Goal: Information Seeking & Learning: Learn about a topic

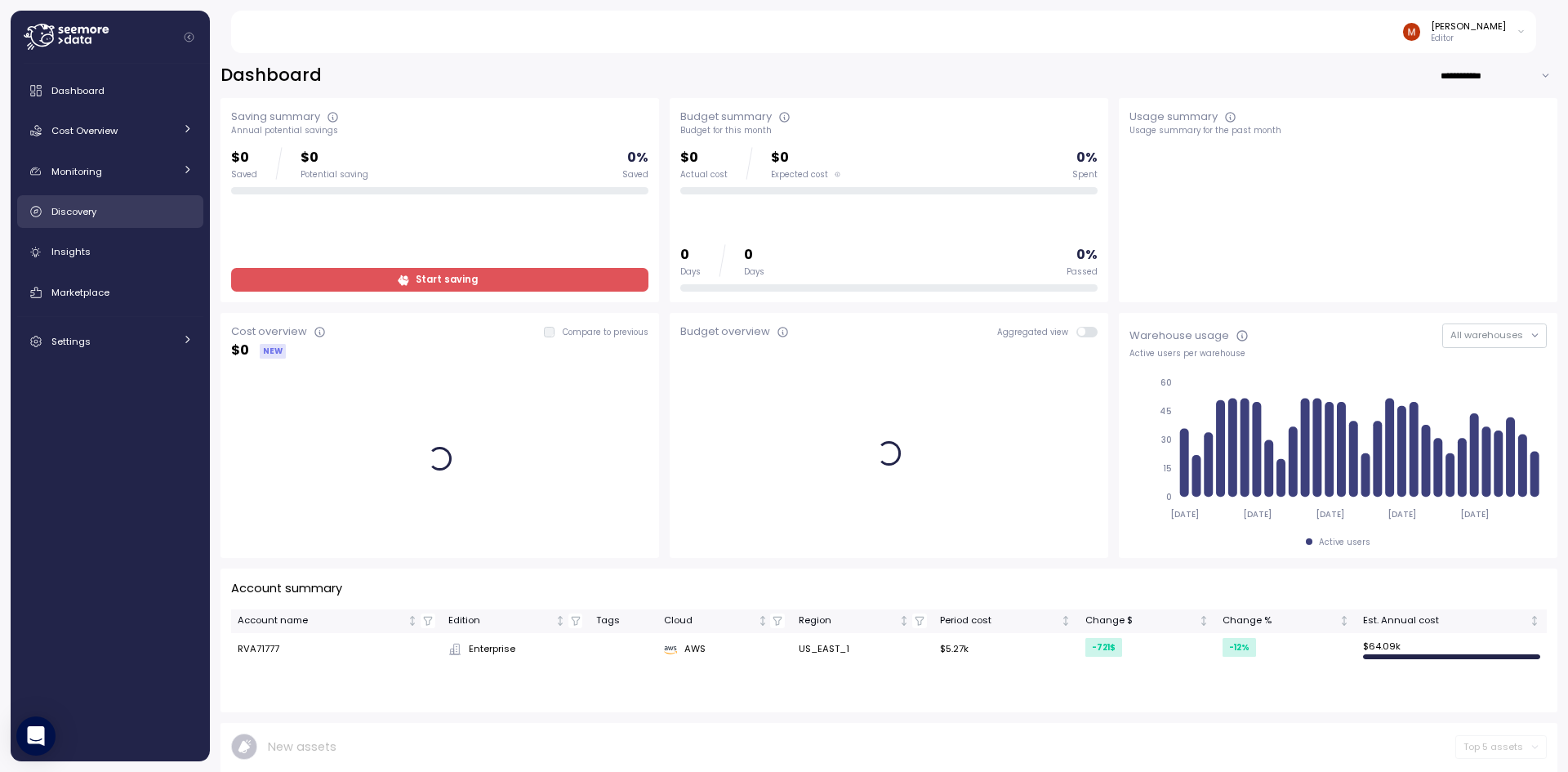
click at [65, 207] on span "Discovery" at bounding box center [74, 211] width 45 height 13
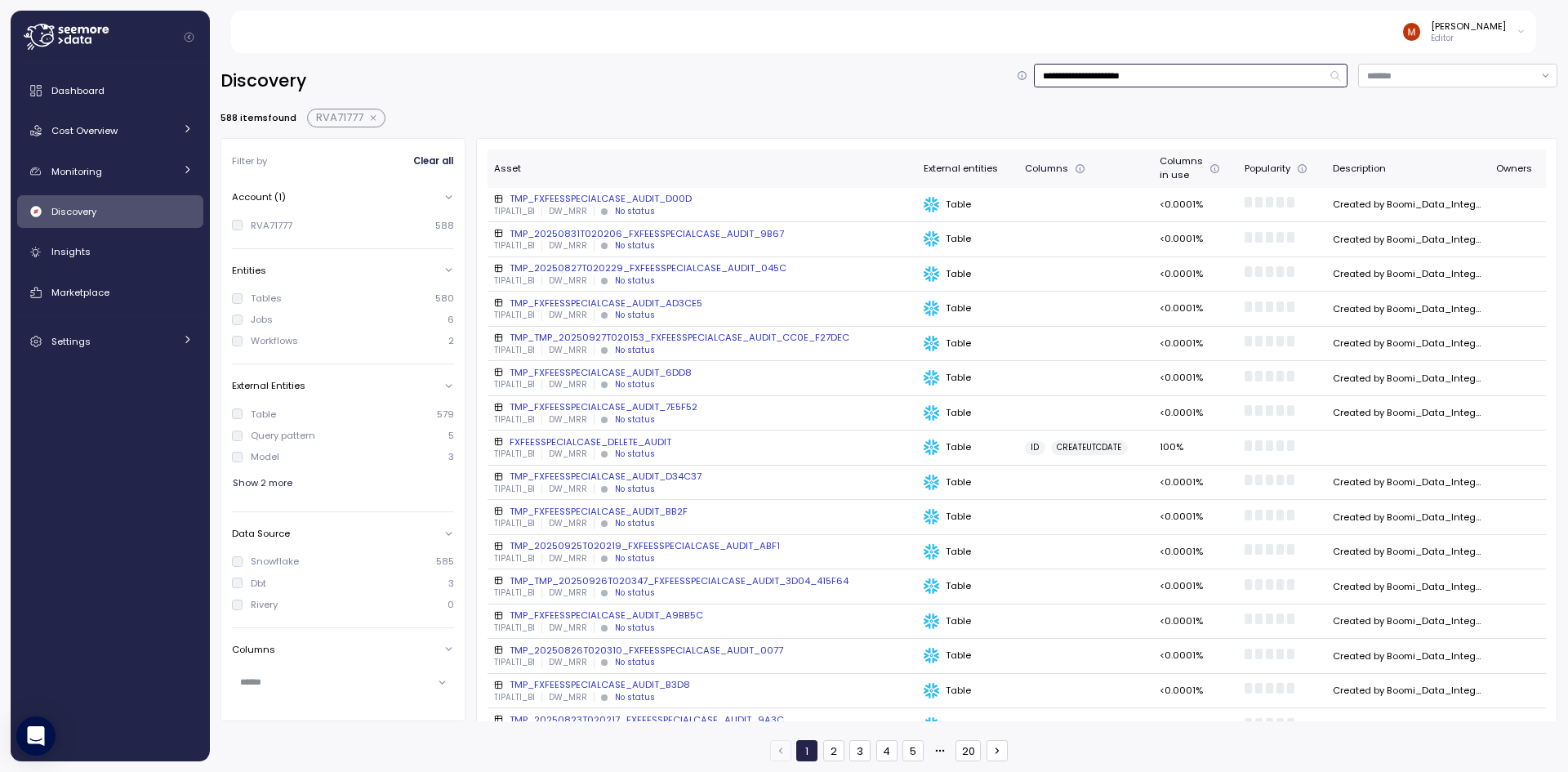
click at [1118, 69] on input "**********" at bounding box center [1190, 75] width 313 height 24
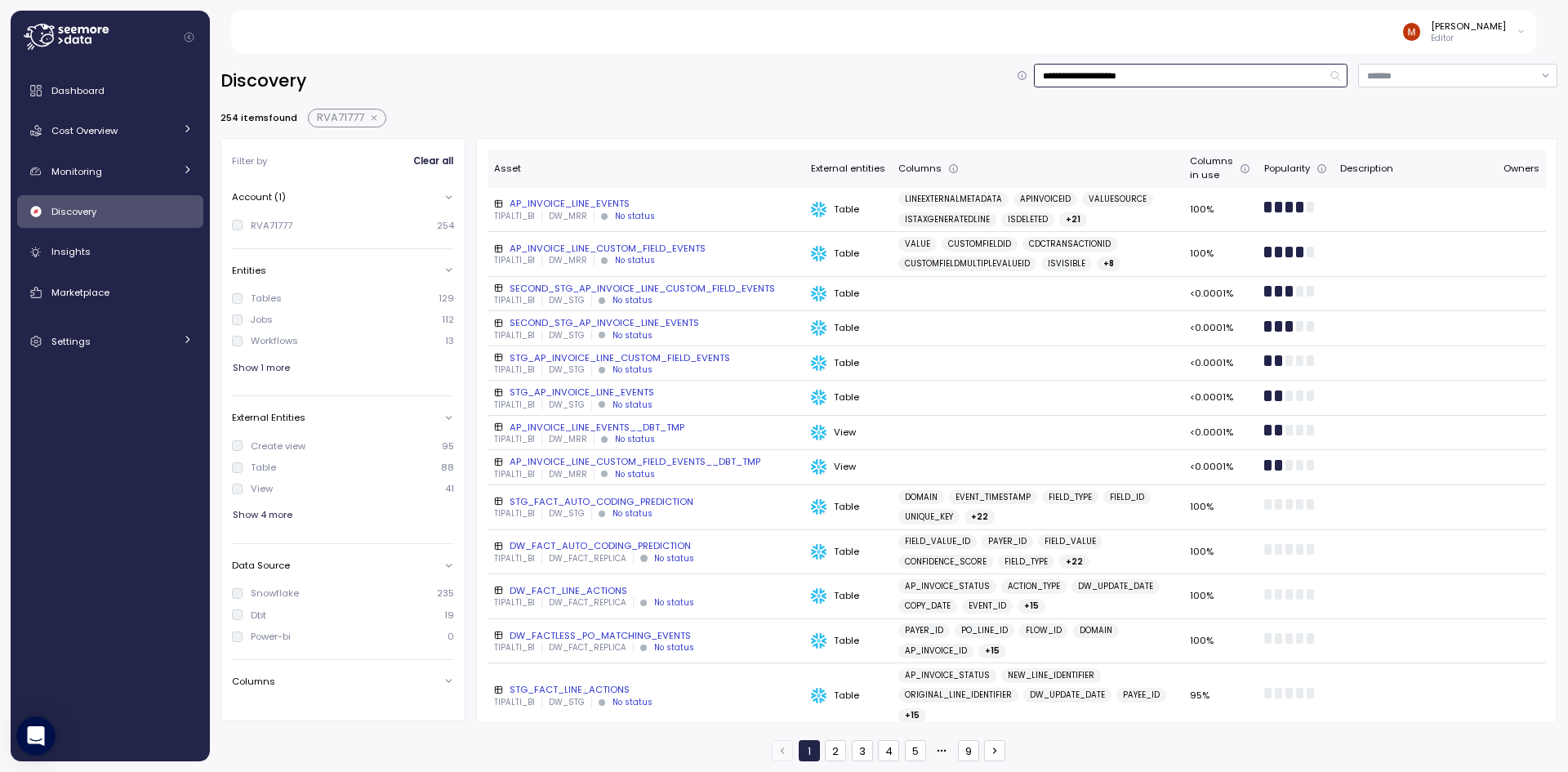
type input "**********"
click at [774, 85] on div "**********" at bounding box center [888, 80] width 1337 height 35
click at [601, 197] on div "AP_INVOICE_LINE_EVENTS" at bounding box center [646, 203] width 304 height 13
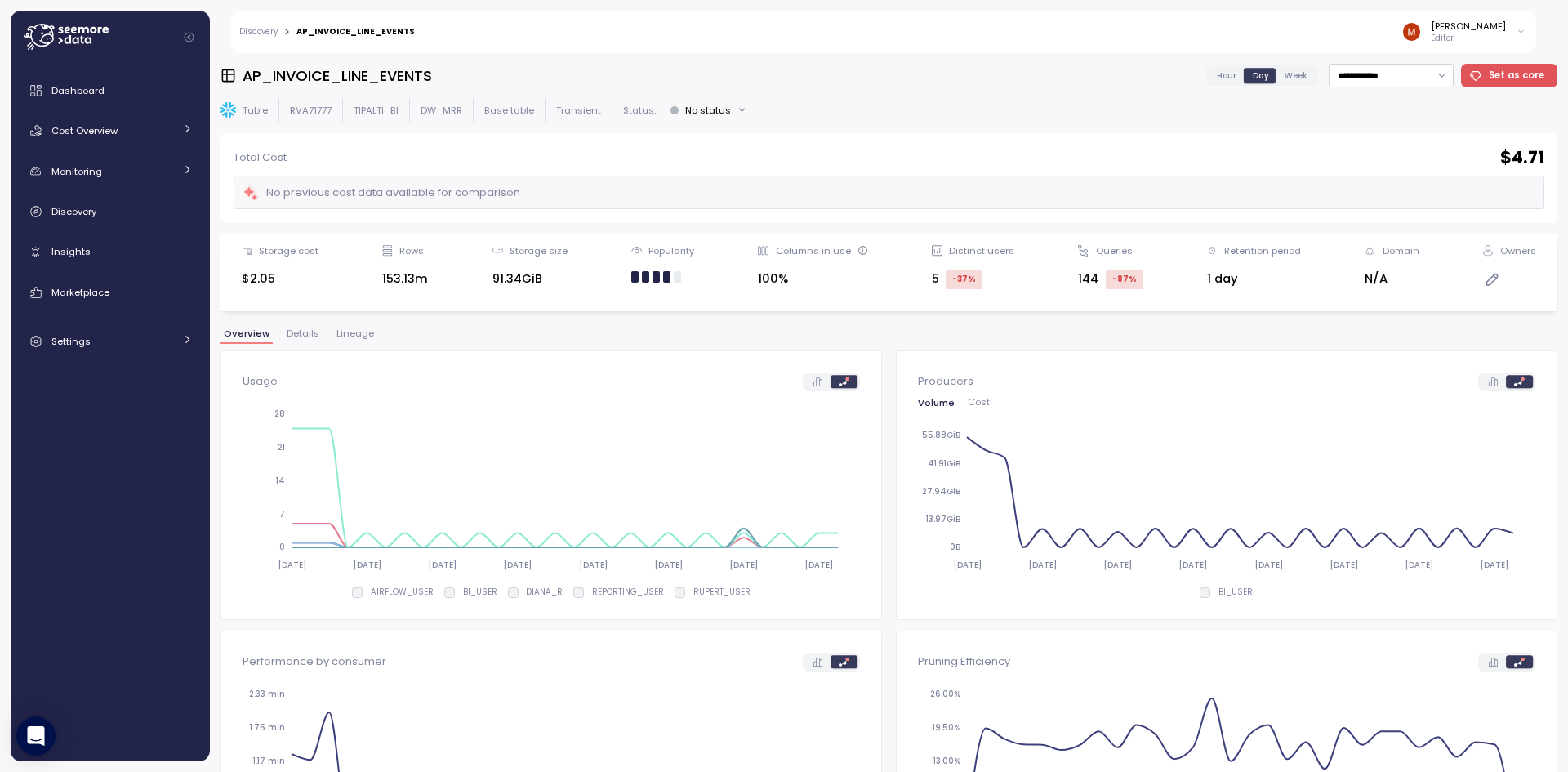
click at [349, 338] on span "Lineage" at bounding box center [355, 334] width 37 height 9
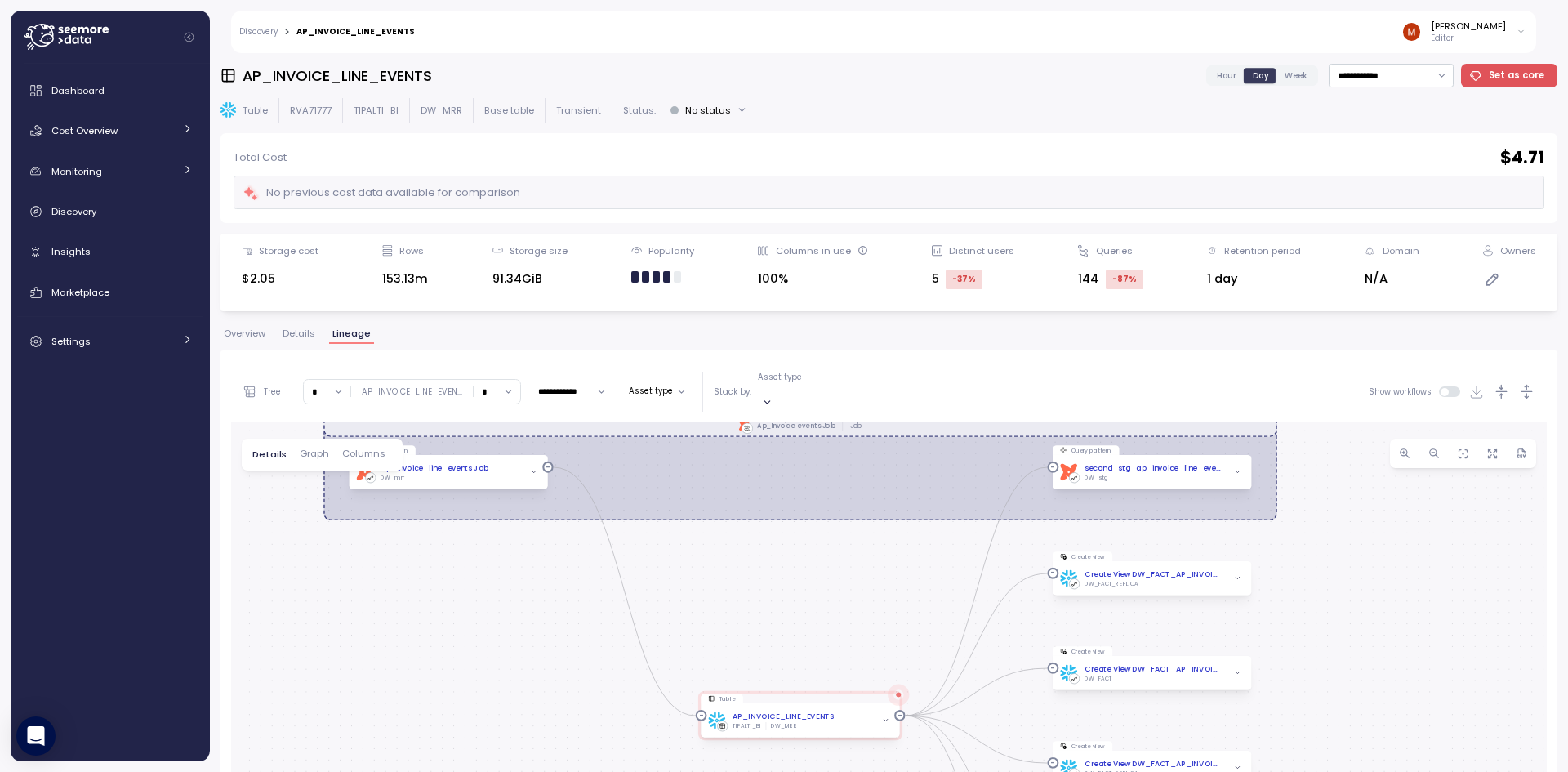
drag, startPoint x: 847, startPoint y: 619, endPoint x: 842, endPoint y: 606, distance: 13.9
click at [842, 615] on div "dbt Ap_Invoice events Job Job dbt DW Prod Job Query pattern dbt ap_invoice_line…" at bounding box center [889, 746] width 1316 height 647
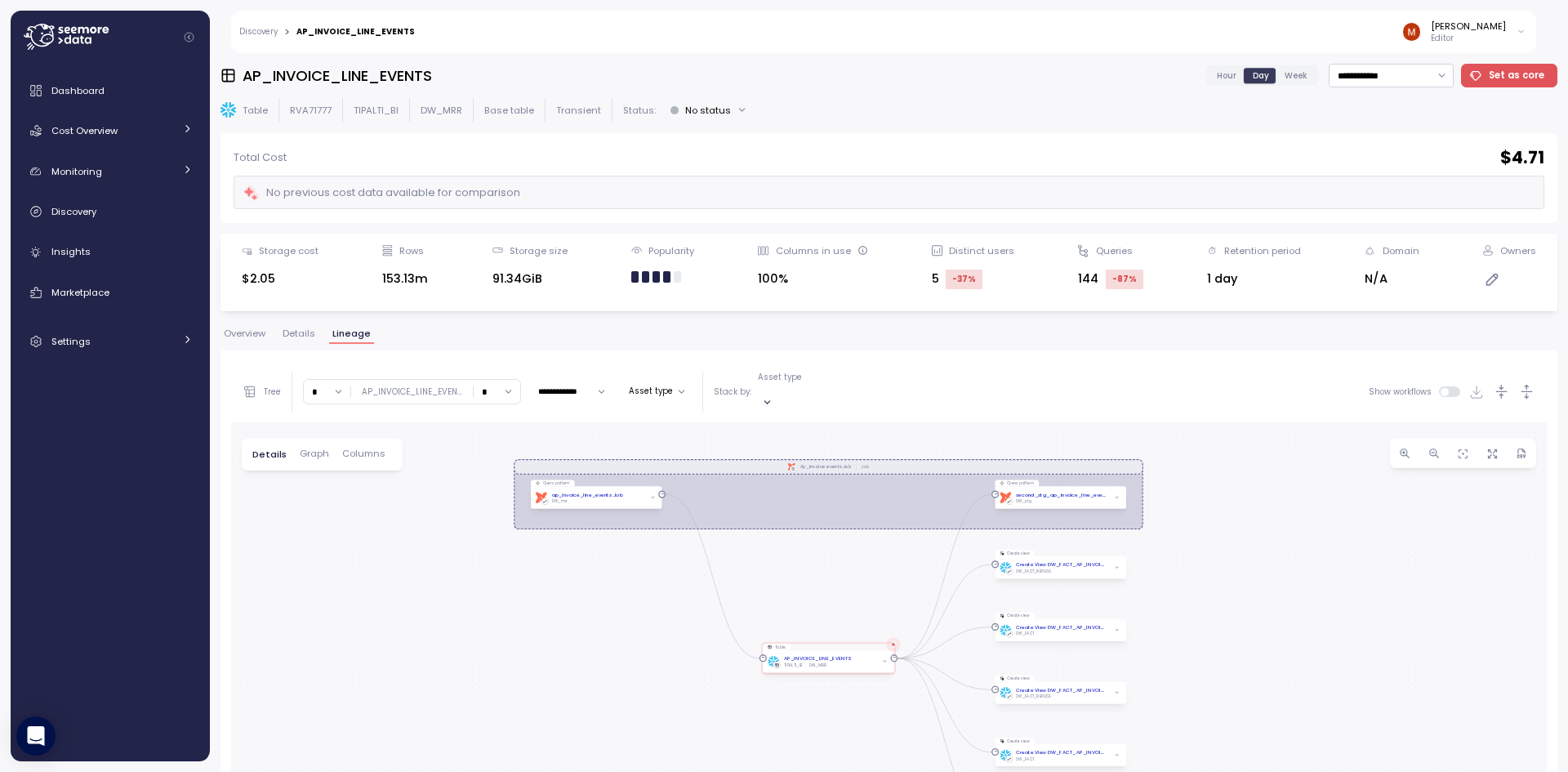
drag, startPoint x: 820, startPoint y: 570, endPoint x: 793, endPoint y: 568, distance: 27.1
click at [809, 563] on div "dbt Ap_Invoice events Job Job dbt DW Prod Job Query pattern dbt ap_invoice_line…" at bounding box center [889, 746] width 1316 height 647
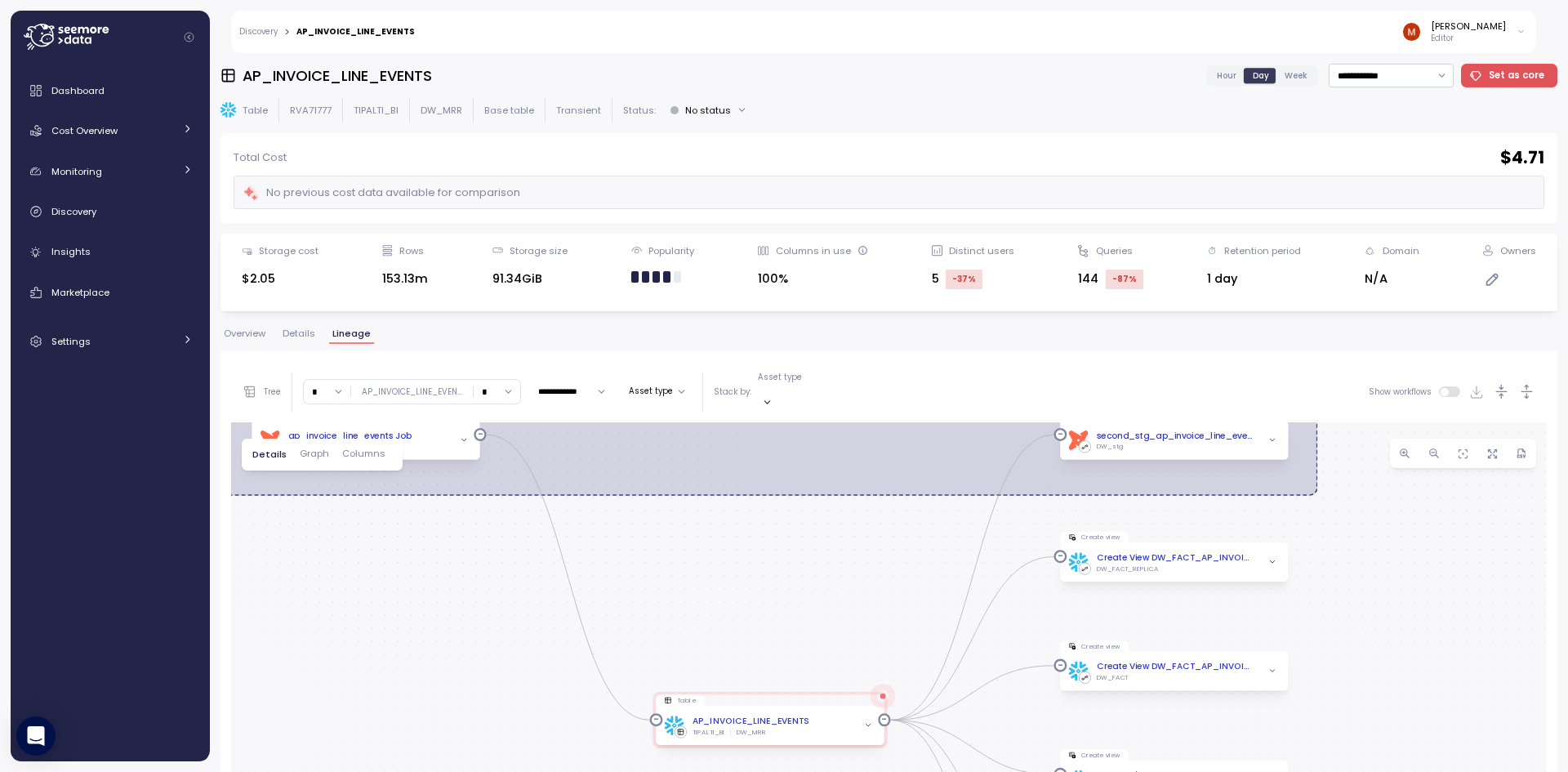
drag, startPoint x: 743, startPoint y: 580, endPoint x: 654, endPoint y: 587, distance: 89.3
click at [654, 587] on div "dbt Ap_Invoice events Job Job dbt DW Prod Job Query pattern dbt ap_invoice_line…" at bounding box center [889, 746] width 1316 height 647
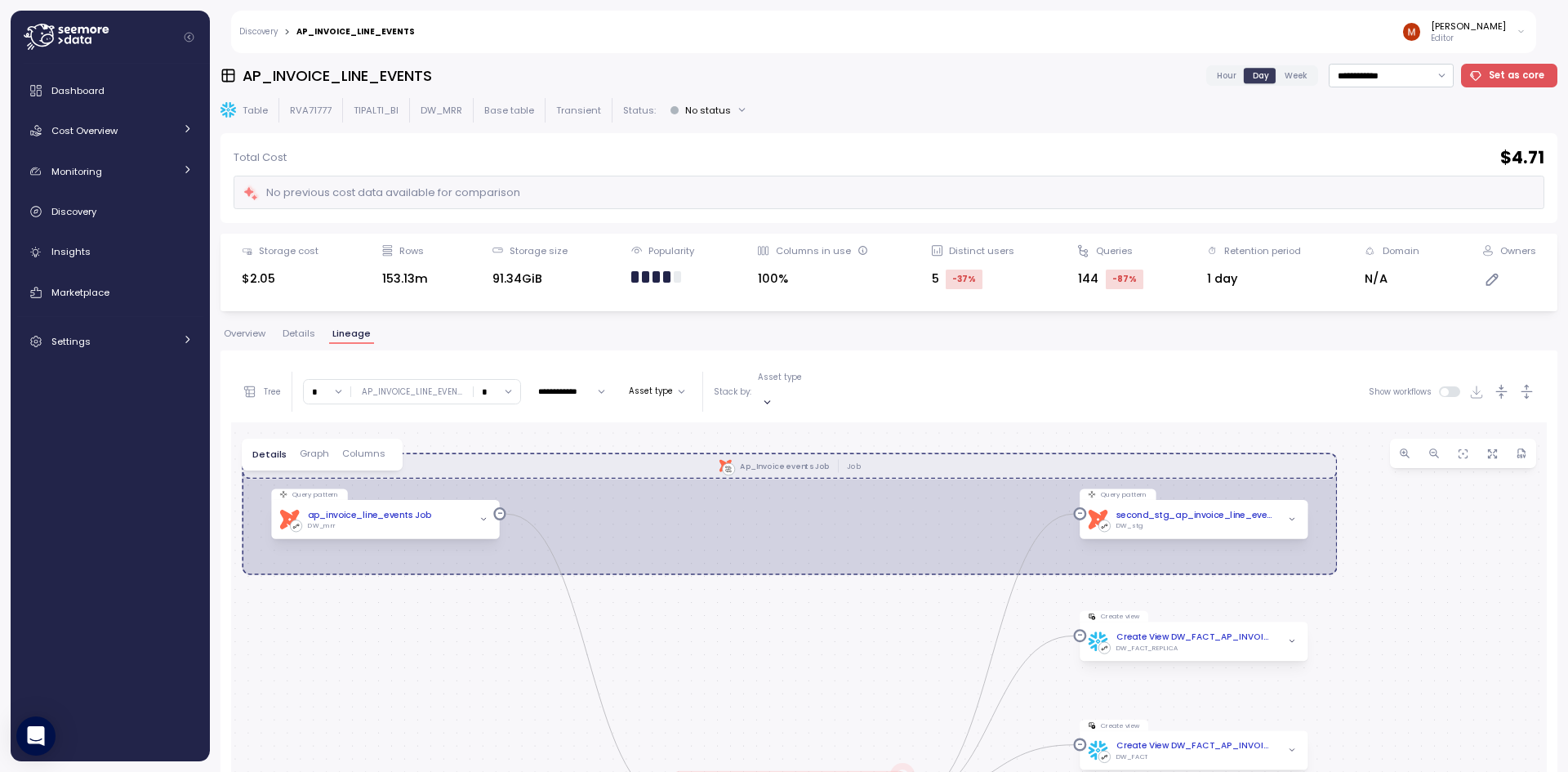
drag, startPoint x: 478, startPoint y: 648, endPoint x: 520, endPoint y: 744, distance: 104.8
click at [520, 744] on div "dbt Ap_Invoice events Job Job dbt DW Prod Job Query pattern dbt ap_invoice_line…" at bounding box center [889, 746] width 1316 height 647
click at [486, 516] on icon "button" at bounding box center [483, 520] width 8 height 8
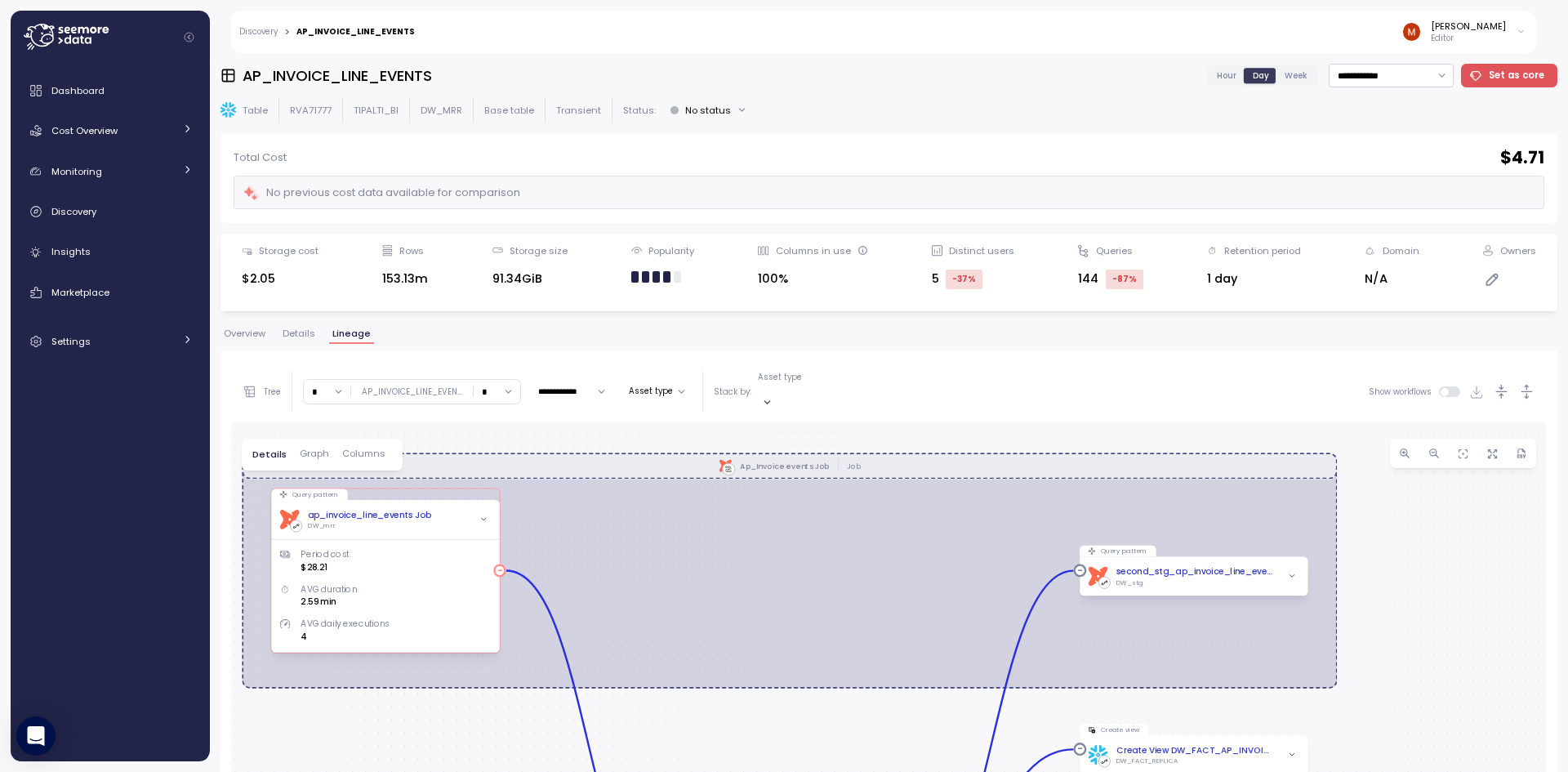
click at [486, 516] on icon "button" at bounding box center [483, 520] width 8 height 8
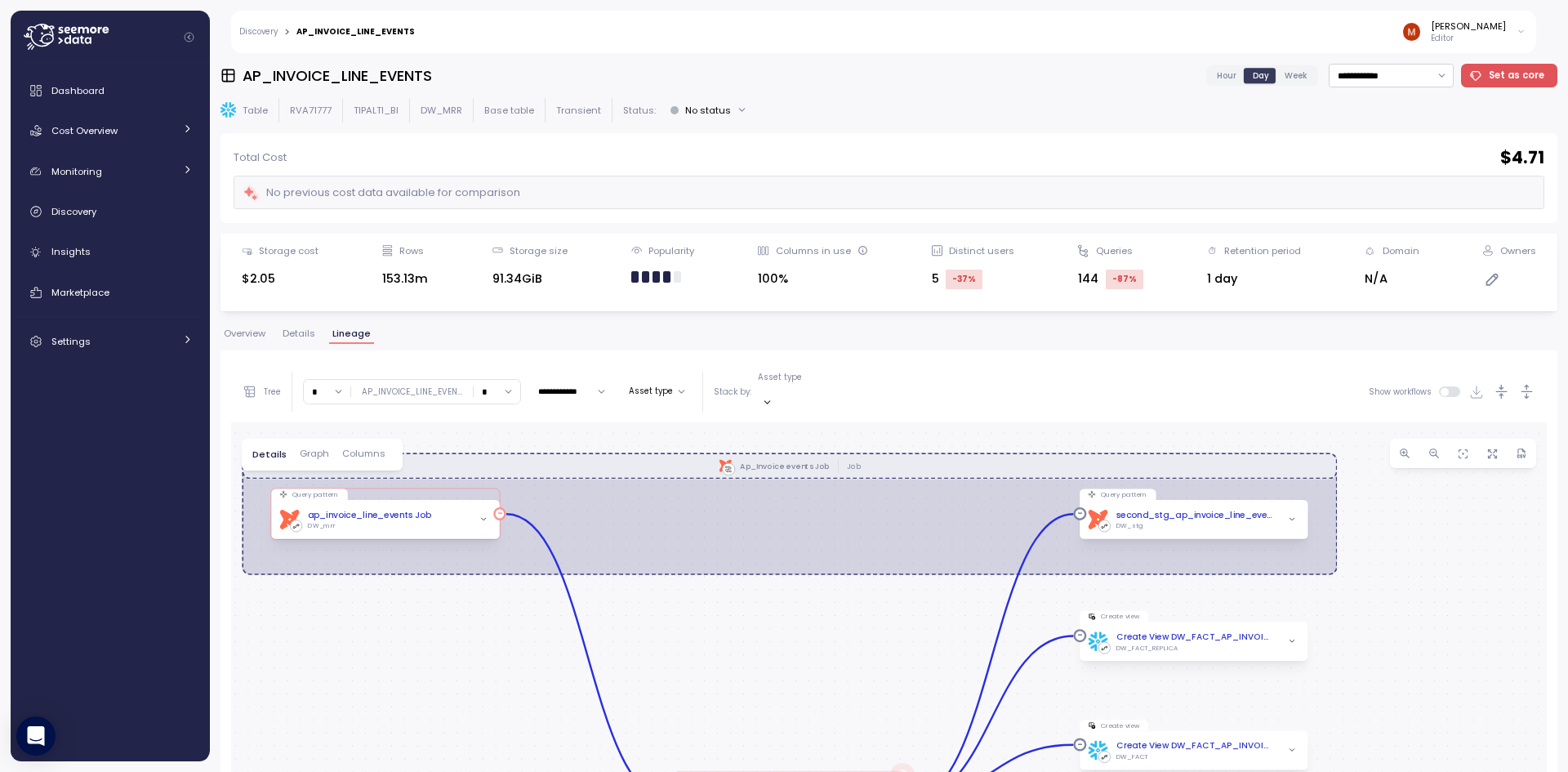
click at [392, 509] on div "ap_invoice_line_events Job" at bounding box center [370, 515] width 124 height 13
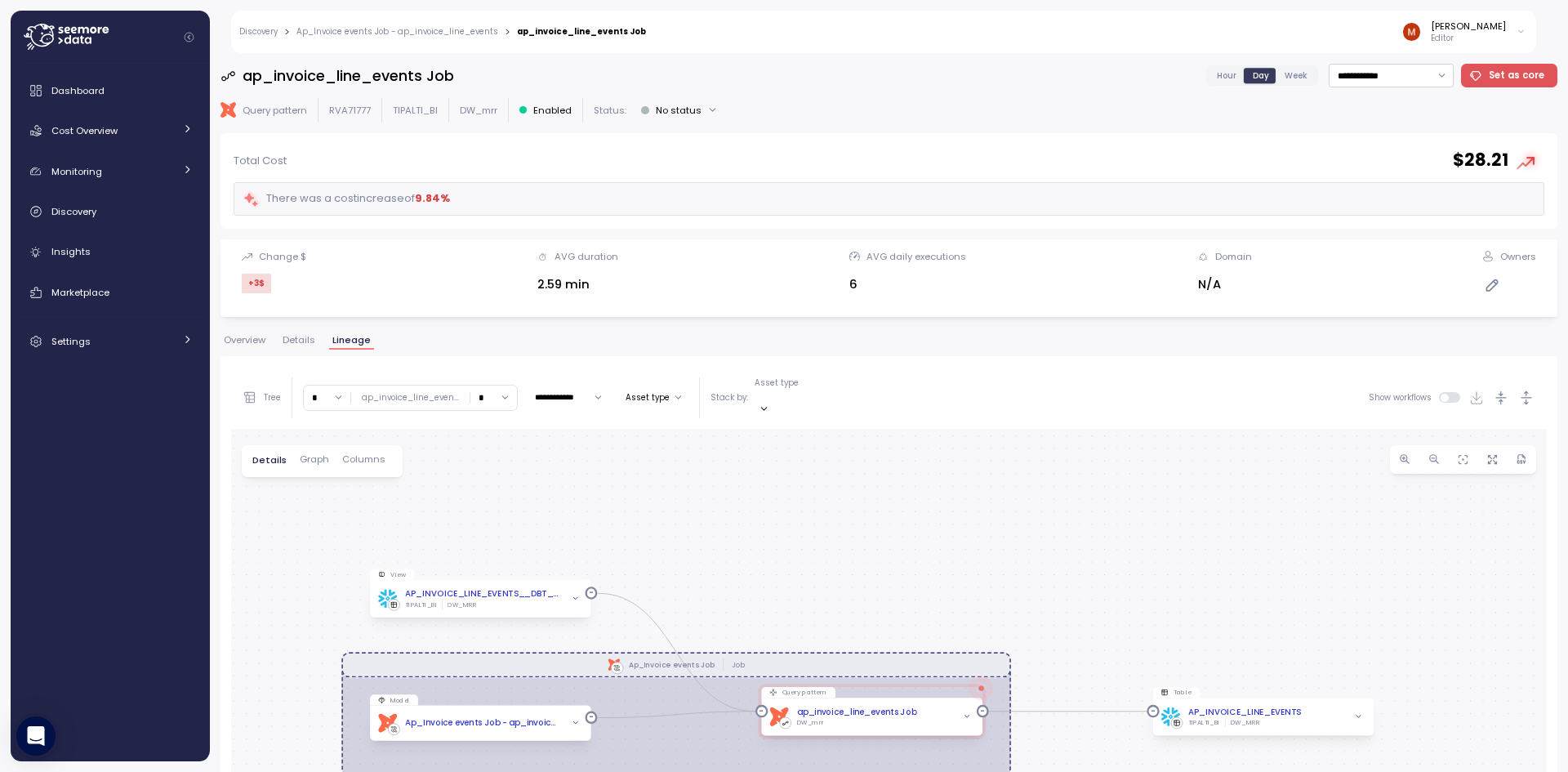
drag, startPoint x: 837, startPoint y: 495, endPoint x: 831, endPoint y: 471, distance: 24.7
click at [831, 472] on div "dbt Ap_Invoice events Job Job View AP_INVOICE_LINE_EVENTS__DBT_TMP TIPALTI_BI D…" at bounding box center [889, 753] width 1316 height 647
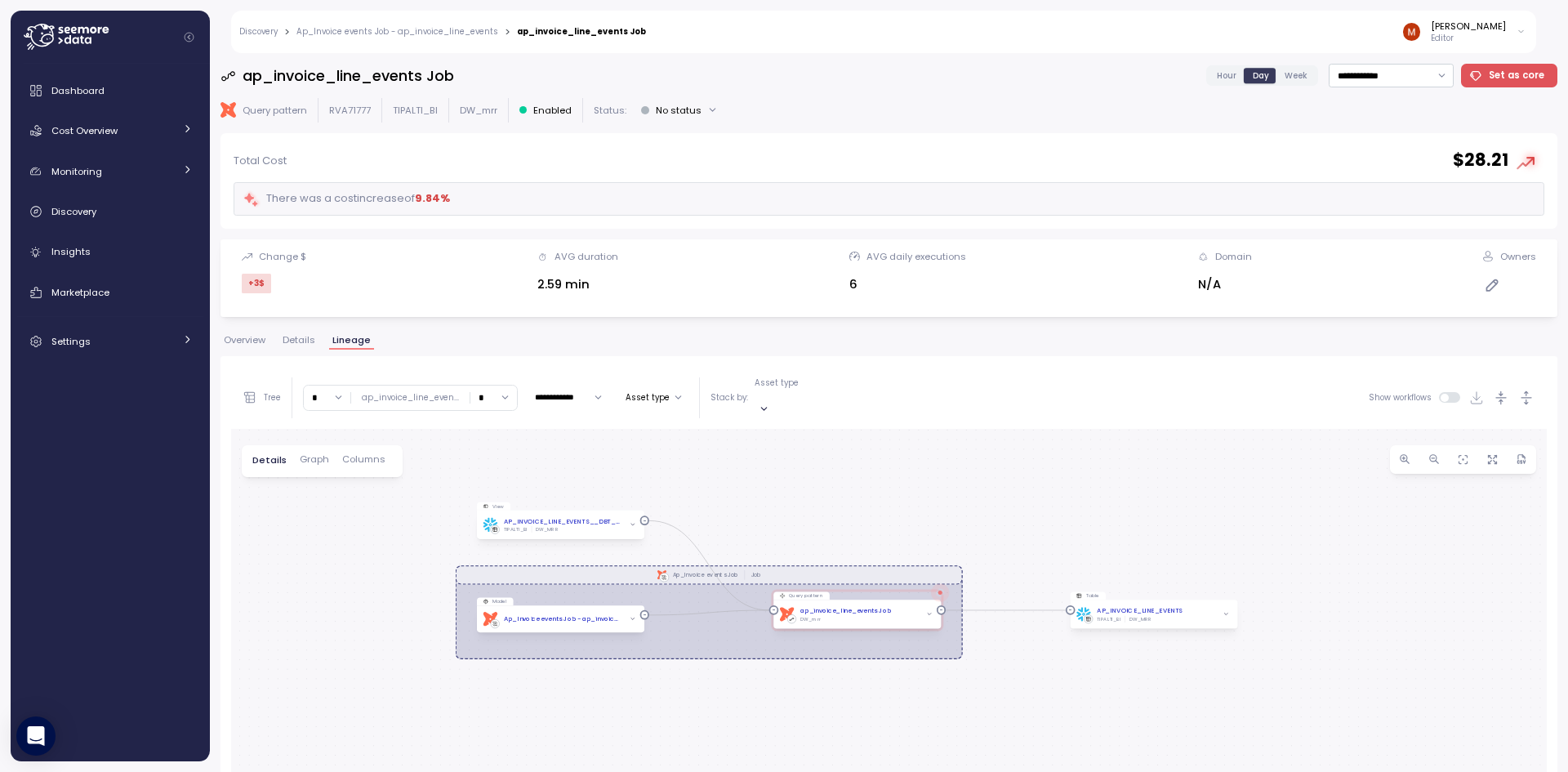
drag, startPoint x: 820, startPoint y: 482, endPoint x: 819, endPoint y: 452, distance: 30.0
click at [819, 452] on div "dbt Ap_Invoice events Job Job View AP_INVOICE_LINE_EVENTS__DBT_TMP TIPALTI_BI D…" at bounding box center [889, 753] width 1316 height 647
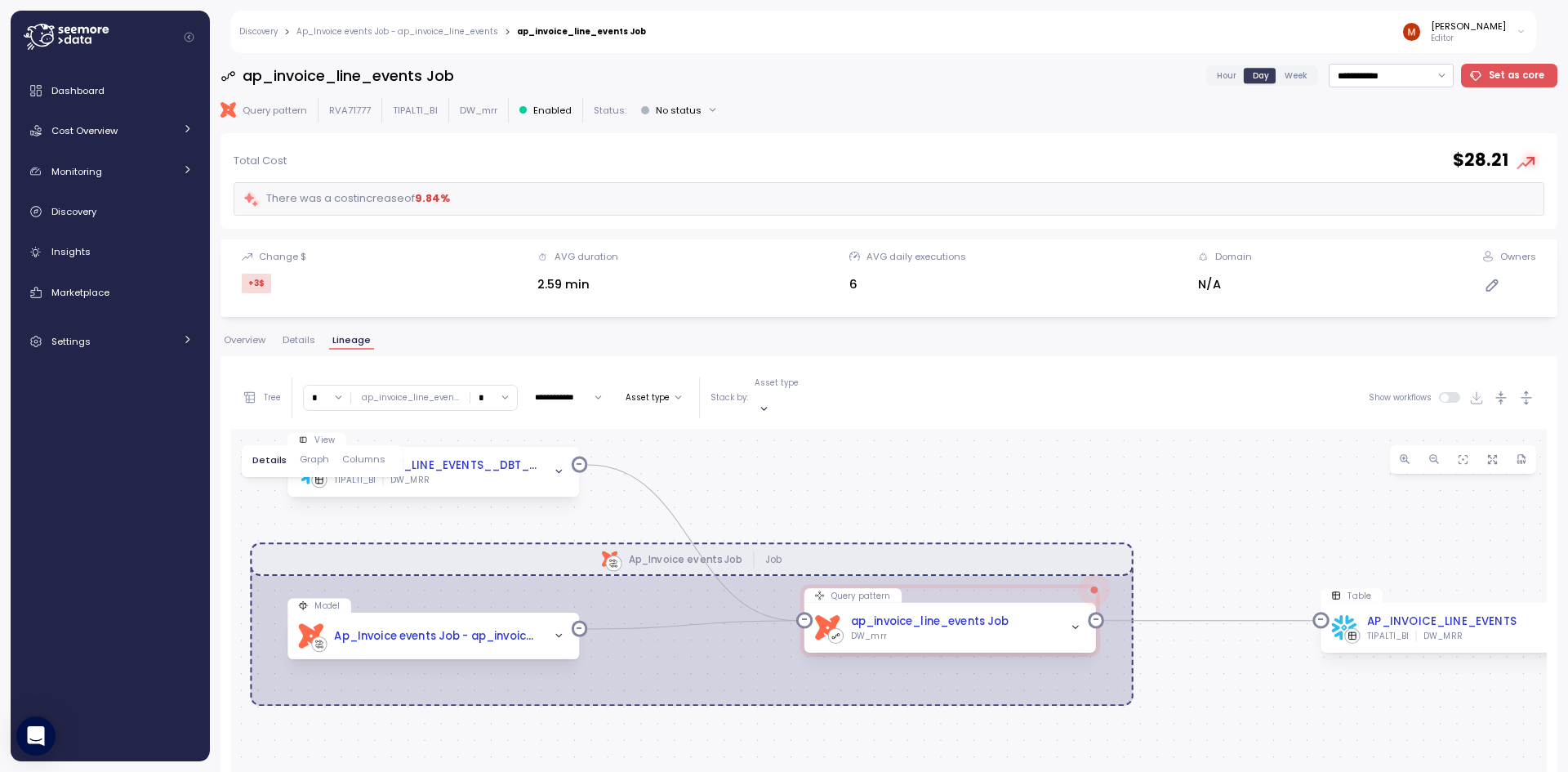
drag, startPoint x: 760, startPoint y: 459, endPoint x: 770, endPoint y: 439, distance: 22.4
click at [770, 439] on div "dbt Ap_Invoice events Job Job View AP_INVOICE_LINE_EVENTS__DBT_TMP TIPALTI_BI D…" at bounding box center [889, 753] width 1316 height 647
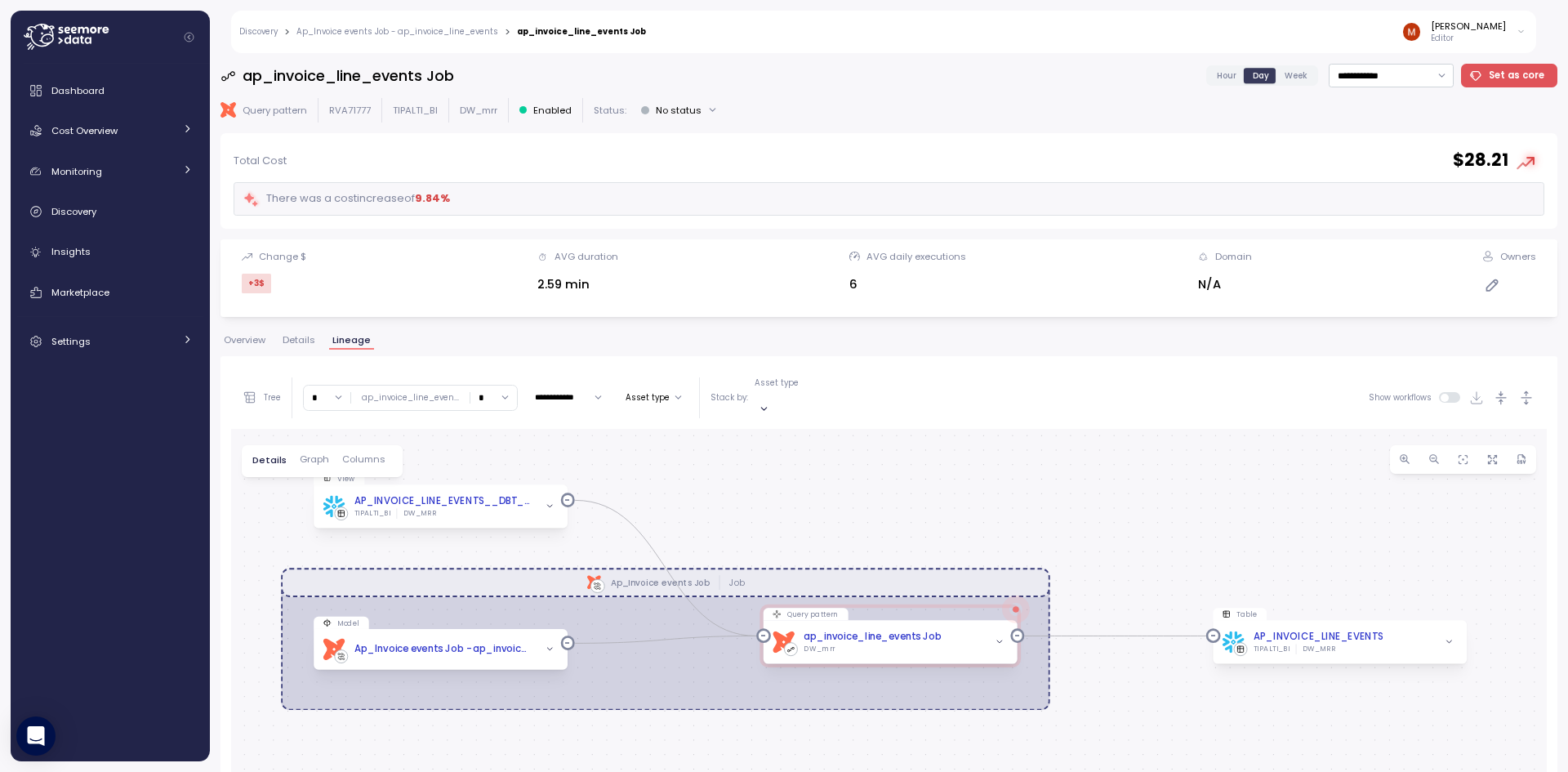
drag, startPoint x: 1208, startPoint y: 649, endPoint x: 1141, endPoint y: 675, distance: 71.9
click at [1141, 675] on div "dbt Ap_Invoice events Job Job View AP_INVOICE_LINE_EVENTS__DBT_TMP TIPALTI_BI D…" at bounding box center [889, 753] width 1316 height 647
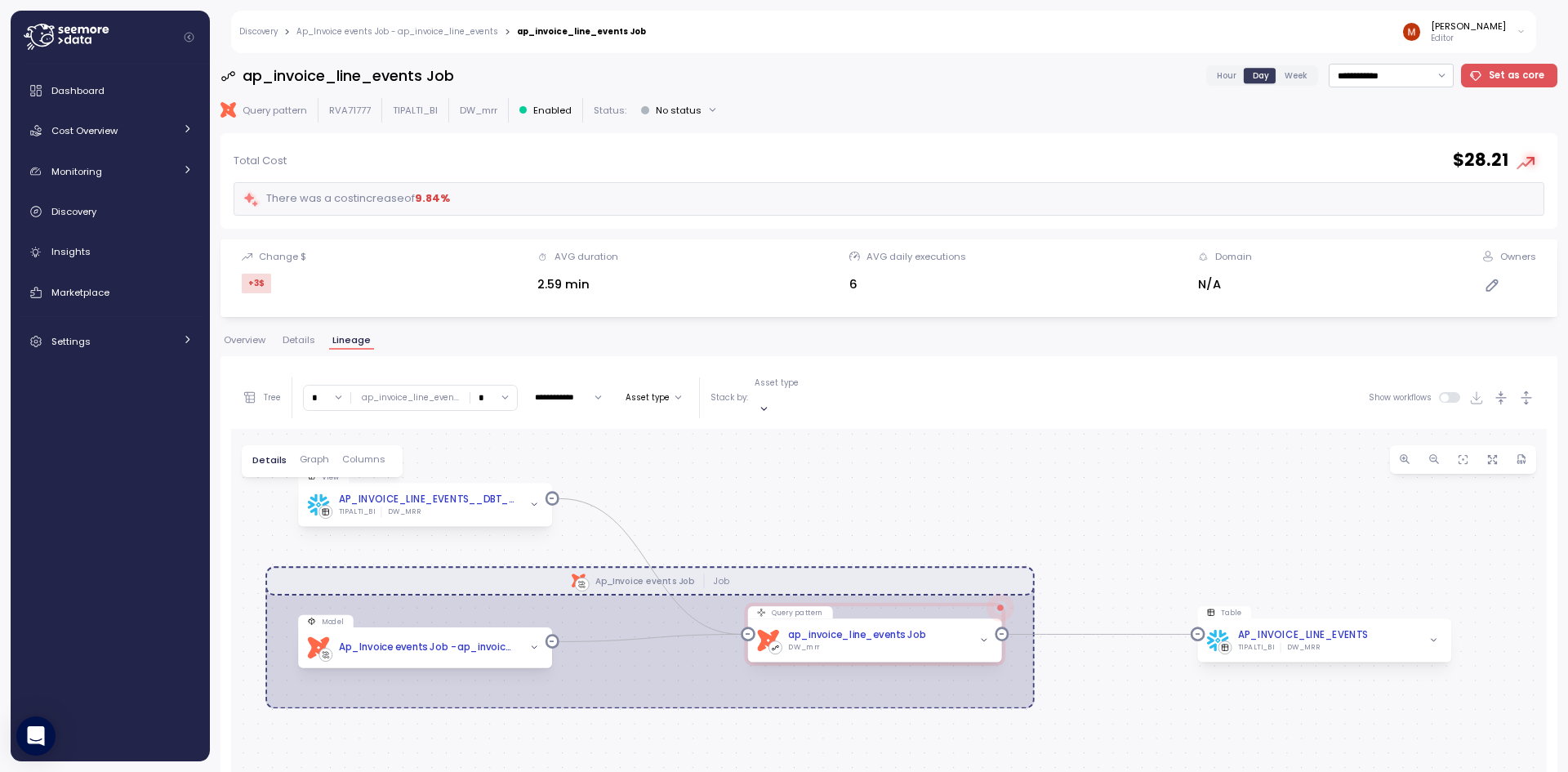
drag, startPoint x: 1185, startPoint y: 690, endPoint x: 1171, endPoint y: 688, distance: 14.1
click at [1171, 688] on div "dbt Ap_Invoice events Job Job View AP_INVOICE_LINE_EVENTS__DBT_TMP TIPALTI_BI D…" at bounding box center [889, 753] width 1316 height 647
click at [986, 636] on icon "button" at bounding box center [985, 641] width 10 height 10
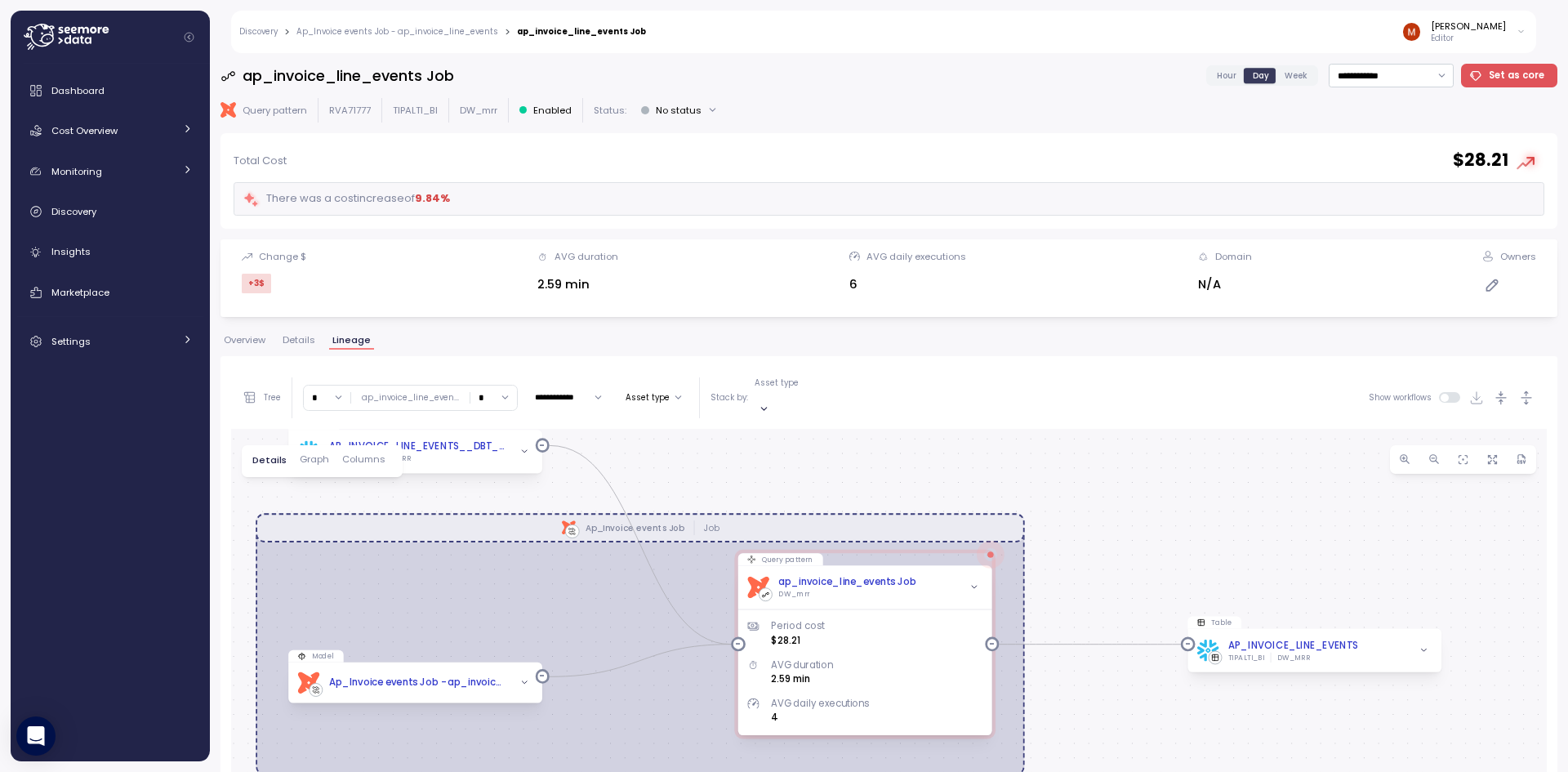
drag, startPoint x: 1108, startPoint y: 541, endPoint x: 1094, endPoint y: 468, distance: 74.3
click at [1094, 468] on div "dbt Ap_Invoice events Job Job View AP_INVOICE_LINE_EVENTS__DBT_TMP TIPALTI_BI D…" at bounding box center [889, 753] width 1316 height 647
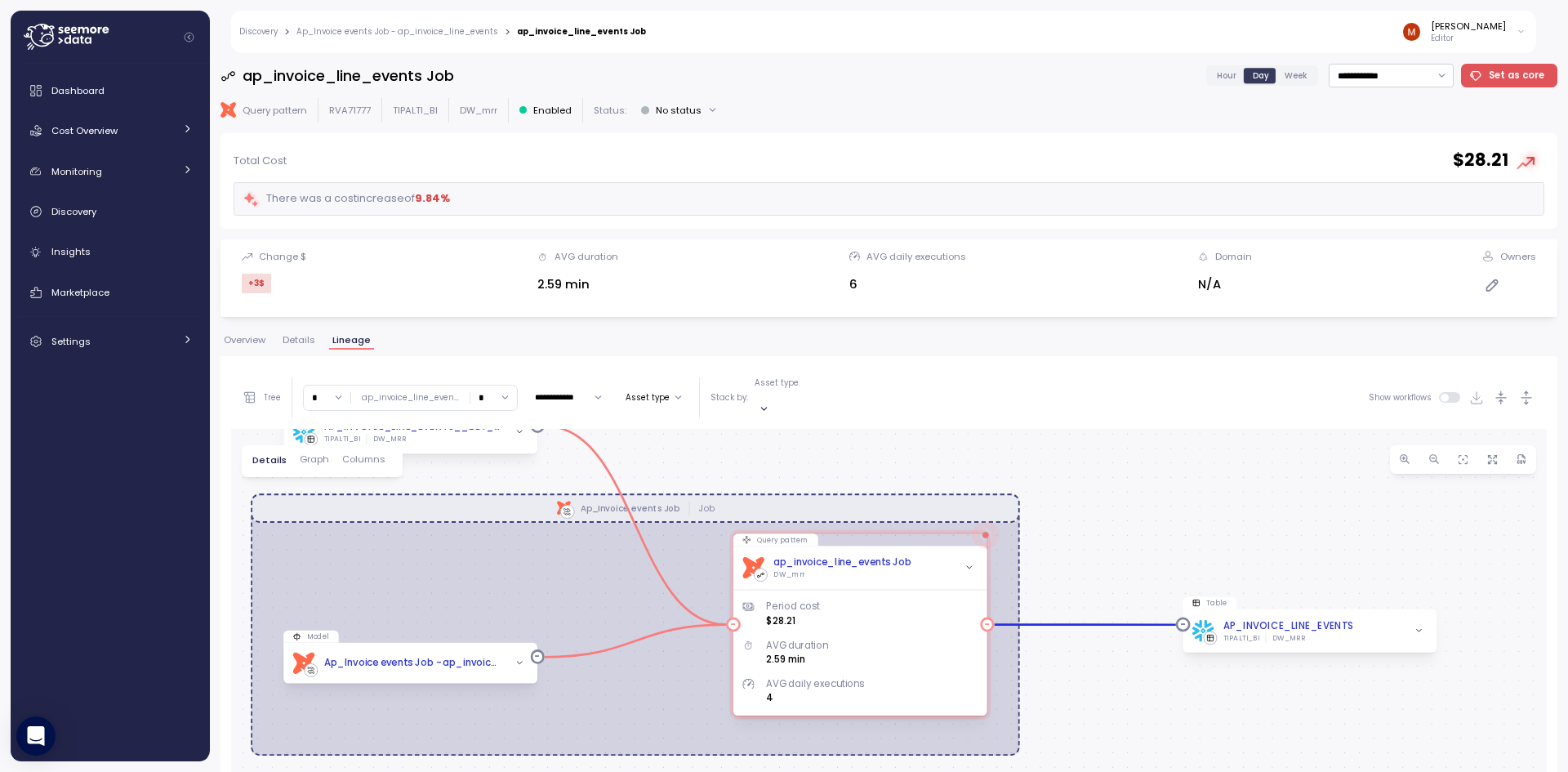
click at [969, 563] on icon "button" at bounding box center [969, 568] width 10 height 10
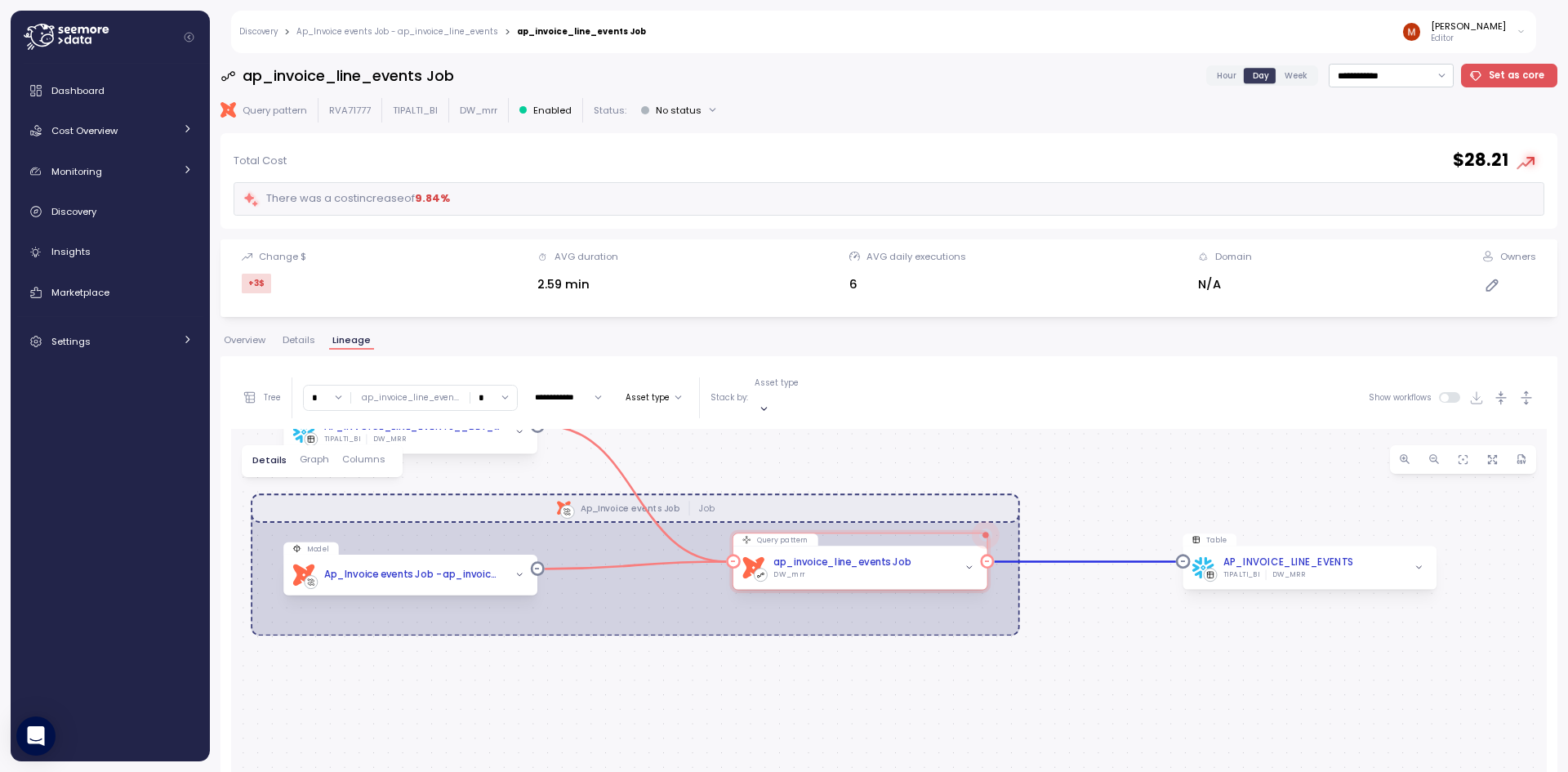
click at [815, 554] on div "ap_invoice_line_events Job" at bounding box center [842, 561] width 138 height 14
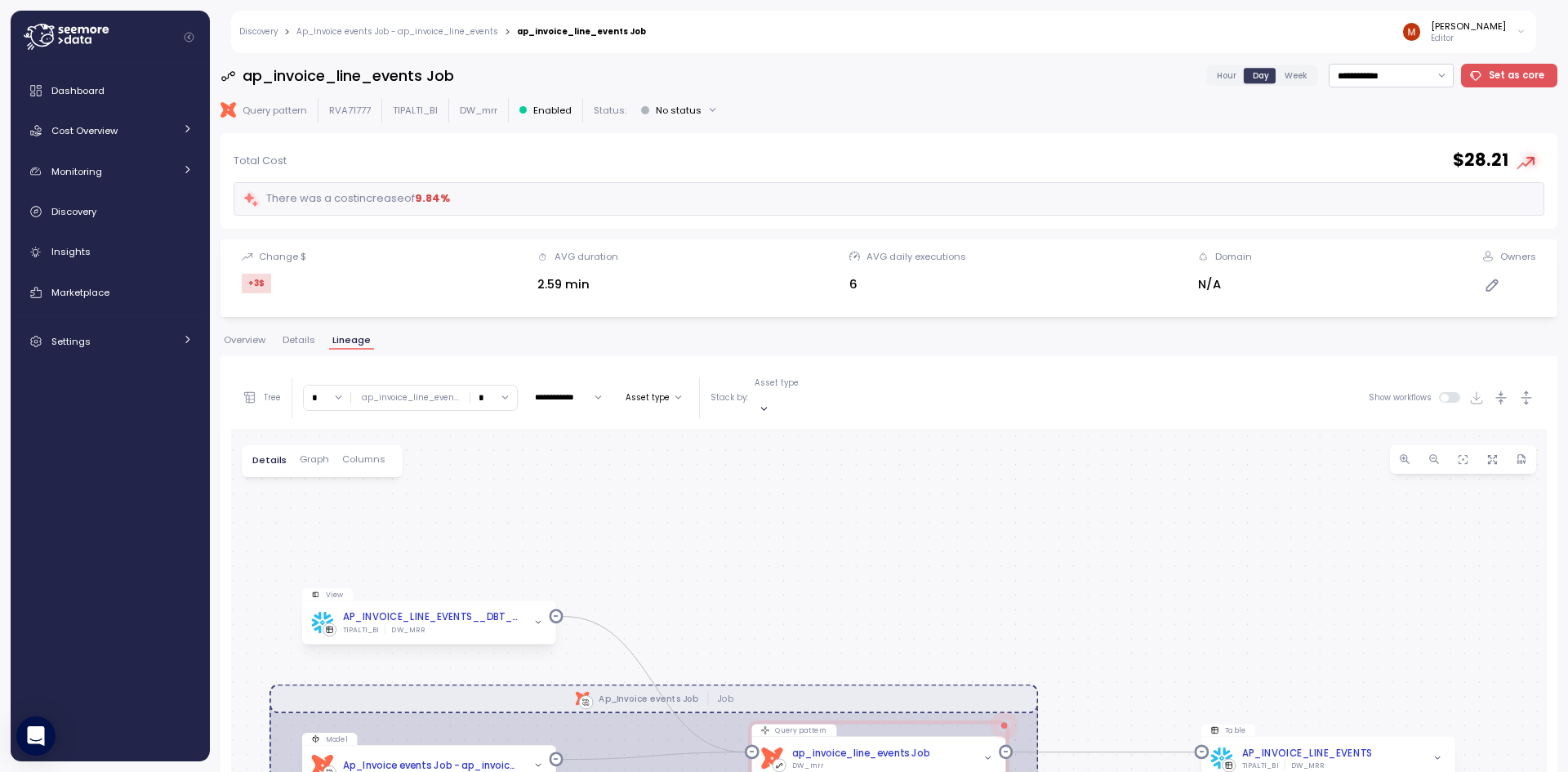
drag, startPoint x: 851, startPoint y: 516, endPoint x: 828, endPoint y: 429, distance: 90.0
click at [822, 429] on div "dbt Ap_Invoice events Job Job View AP_INVOICE_LINE_EVENTS__DBT_TMP TIPALTI_BI D…" at bounding box center [889, 753] width 1316 height 647
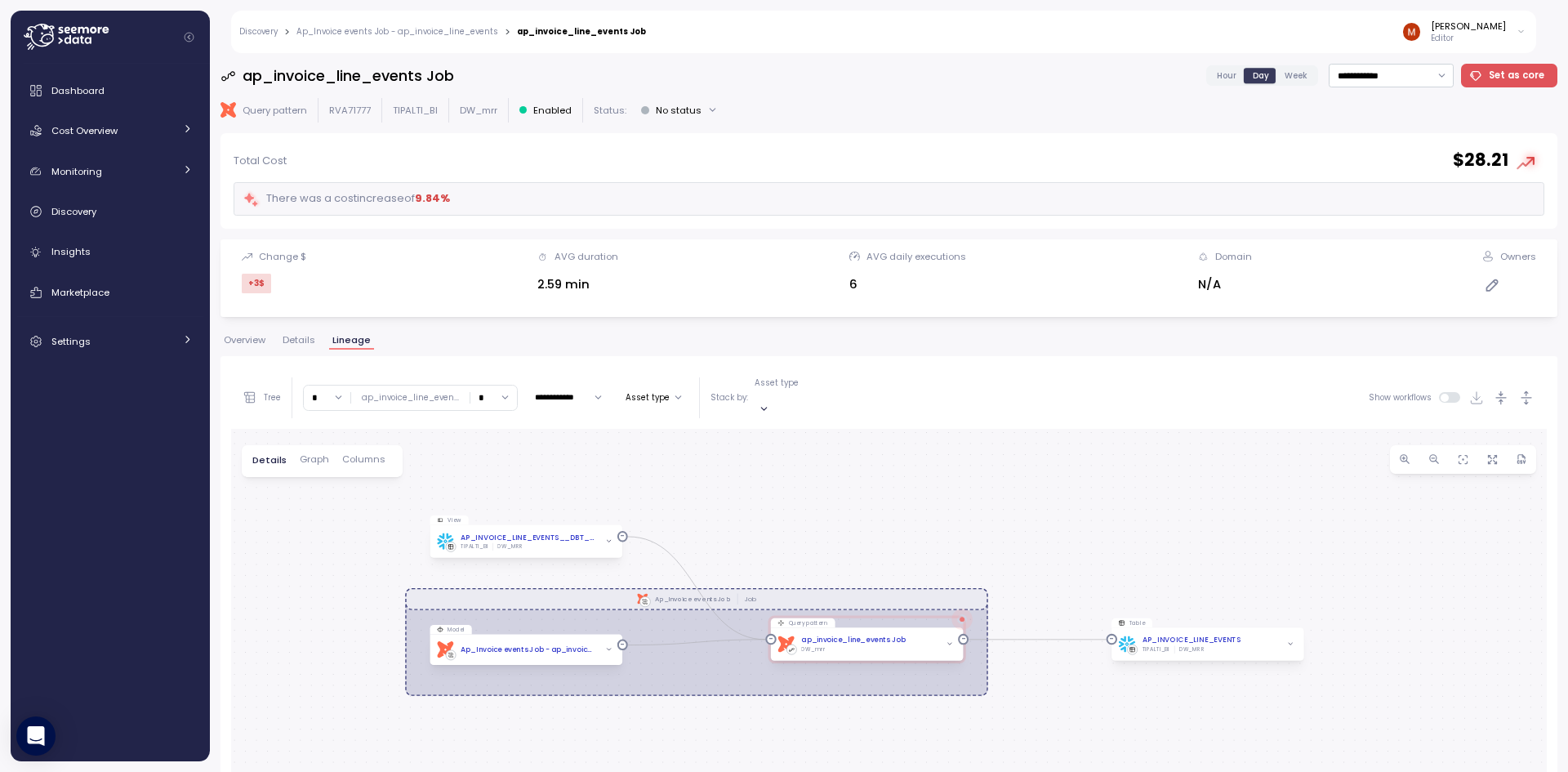
drag, startPoint x: 825, startPoint y: 456, endPoint x: 838, endPoint y: 447, distance: 15.8
click at [838, 447] on div "dbt Ap_Invoice events Job Job View AP_INVOICE_LINE_EVENTS__DBT_TMP TIPALTI_BI D…" at bounding box center [889, 753] width 1316 height 647
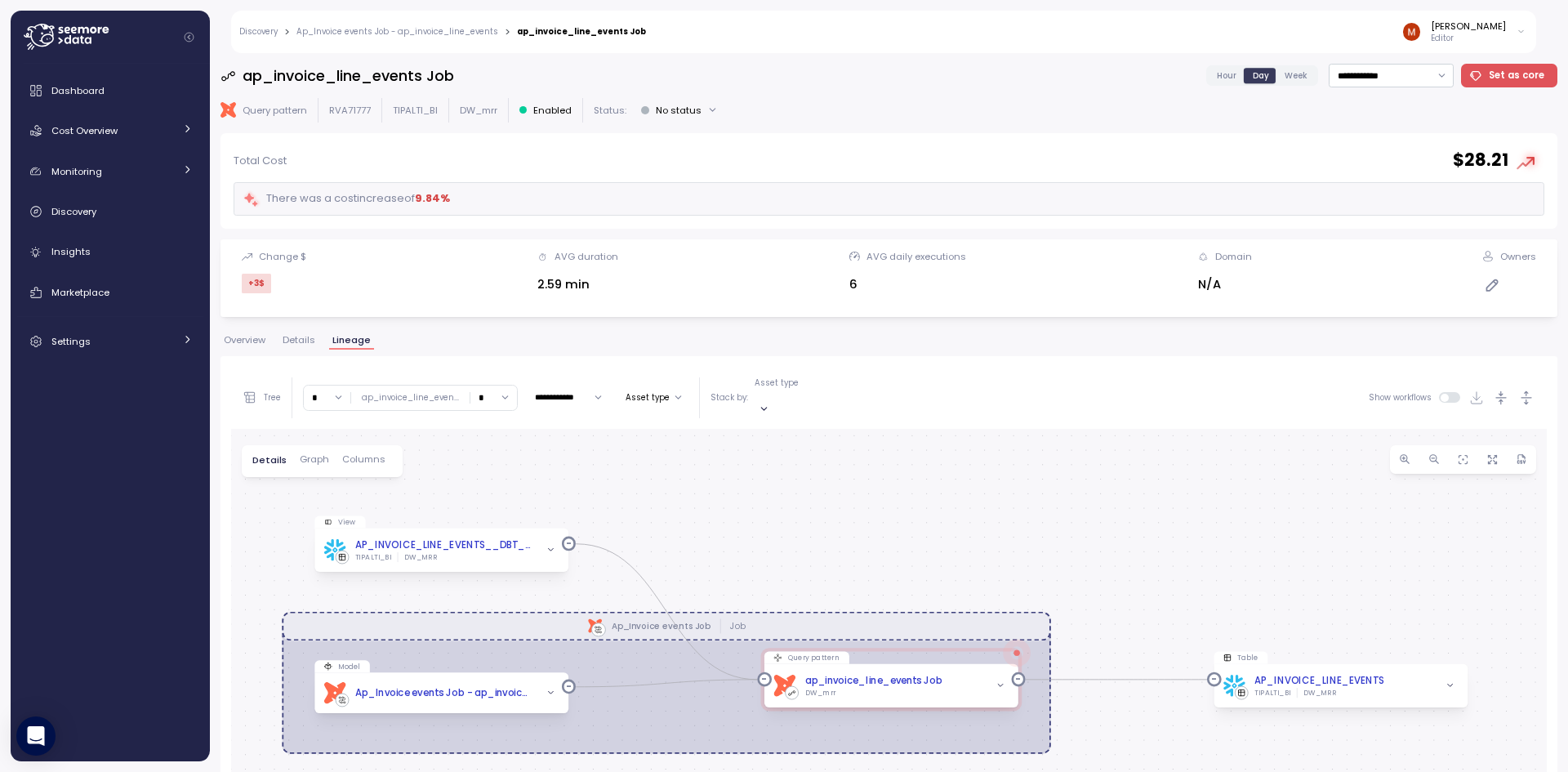
drag, startPoint x: 790, startPoint y: 499, endPoint x: 806, endPoint y: 452, distance: 49.6
click at [806, 452] on div "dbt Ap_Invoice events Job Job View AP_INVOICE_LINE_EVENTS__DBT_TMP TIPALTI_BI D…" at bounding box center [889, 753] width 1316 height 647
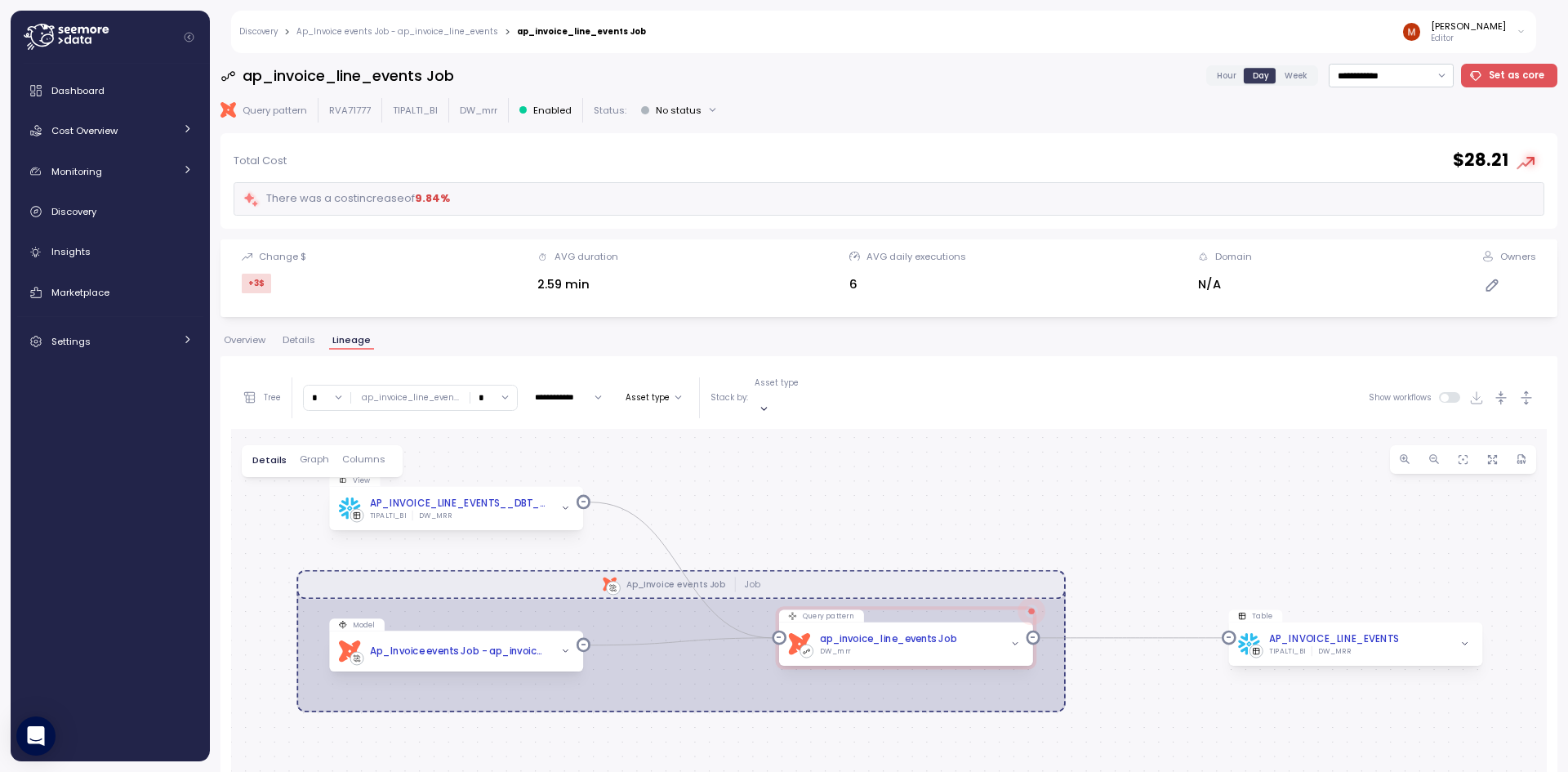
click at [847, 429] on div "dbt Ap_Invoice events Job Job View AP_INVOICE_LINE_EVENTS__DBT_TMP TIPALTI_BI D…" at bounding box center [889, 753] width 1316 height 647
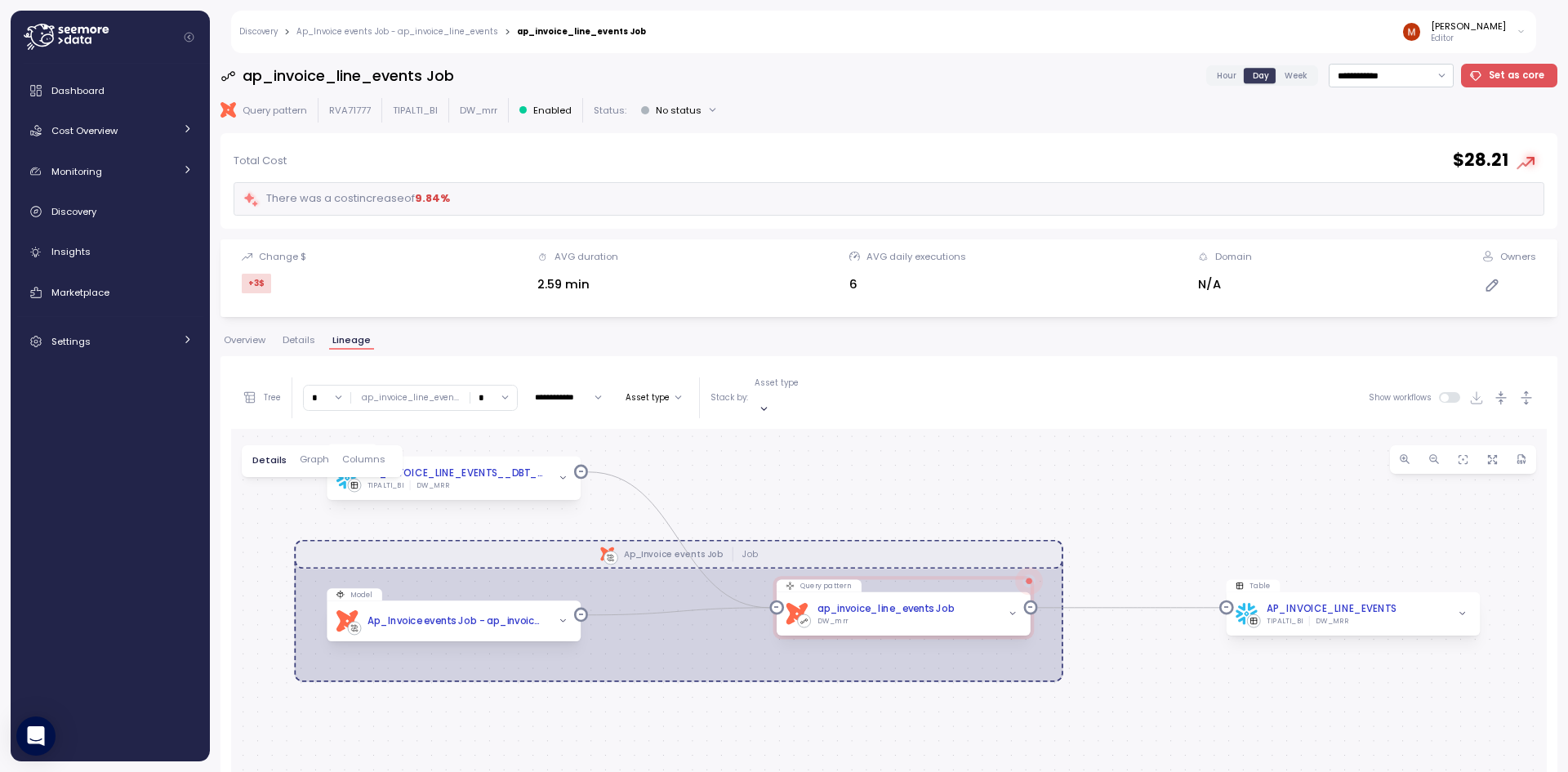
drag, startPoint x: 906, startPoint y: 496, endPoint x: 908, endPoint y: 466, distance: 30.1
click at [908, 466] on div "dbt Ap_Invoice events Job Job View AP_INVOICE_LINE_EVENTS__DBT_TMP TIPALTI_BI D…" at bounding box center [889, 753] width 1316 height 647
click at [1013, 612] on icon "button" at bounding box center [1013, 613] width 5 height 3
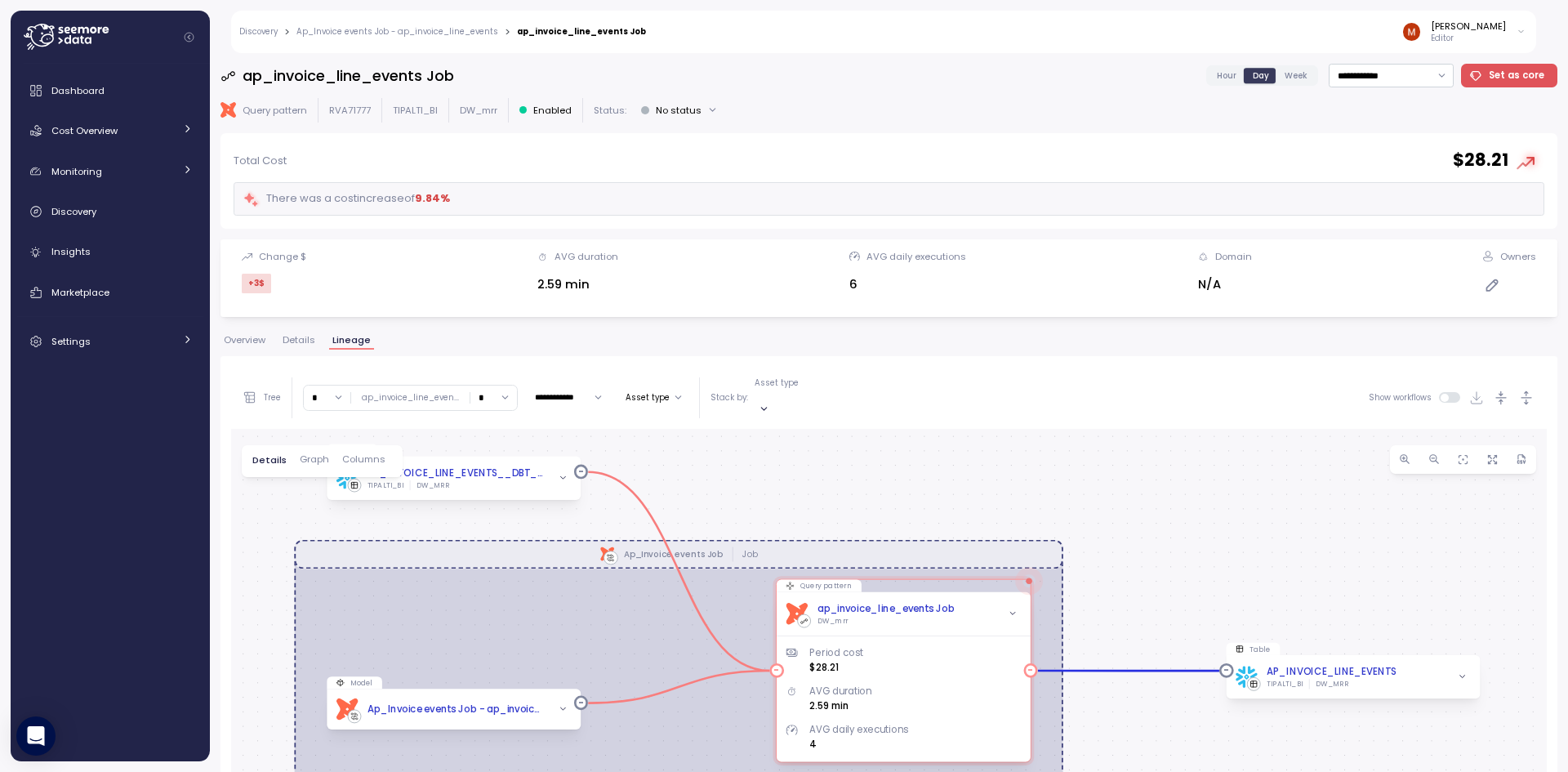
click at [1013, 612] on icon "button" at bounding box center [1013, 613] width 5 height 3
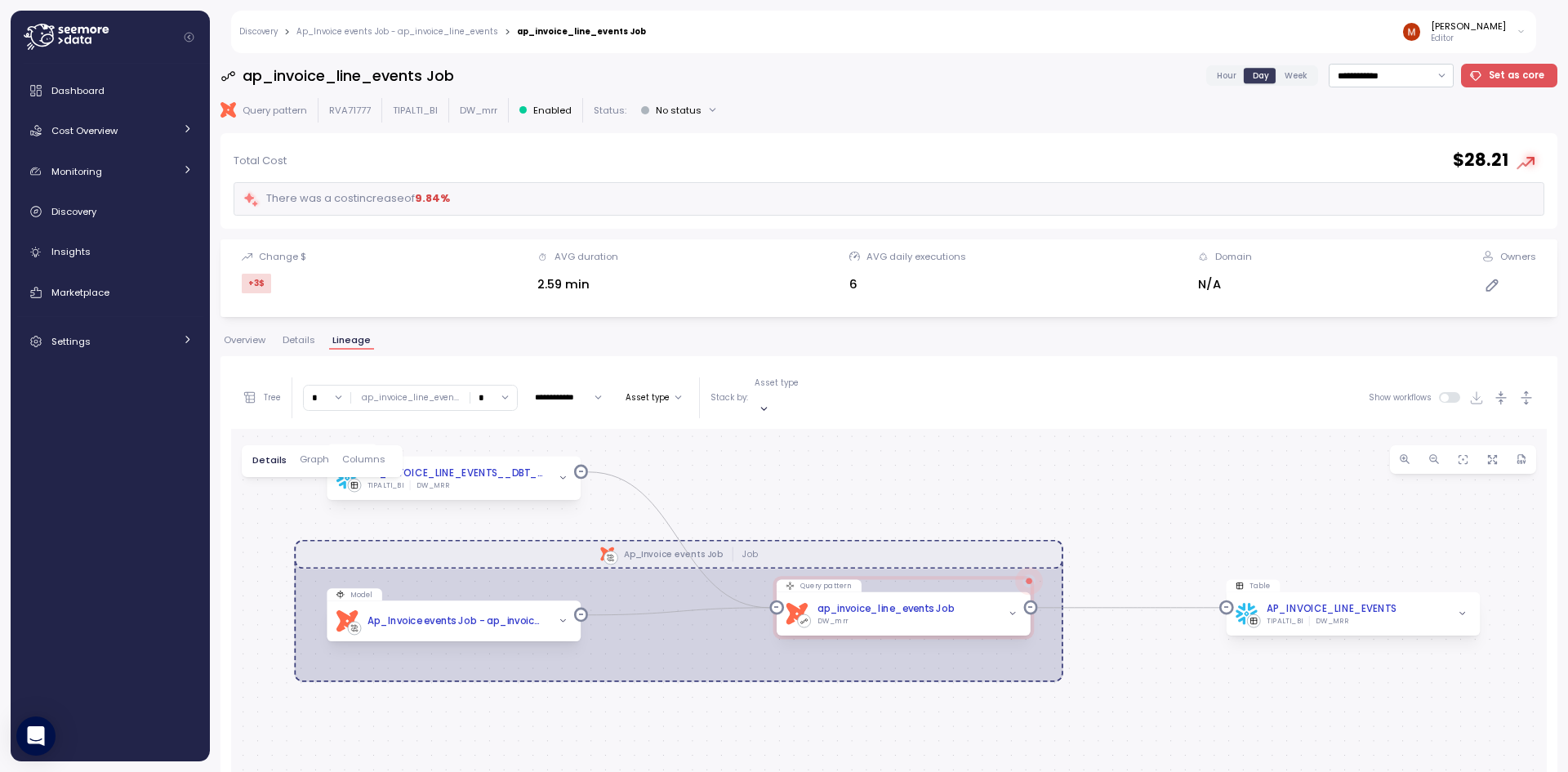
drag, startPoint x: 697, startPoint y: 436, endPoint x: 706, endPoint y: 436, distance: 9.0
click at [703, 435] on div "dbt Ap_Invoice events Job Job View AP_INVOICE_LINE_EVENTS__DBT_TMP TIPALTI_BI D…" at bounding box center [889, 753] width 1316 height 647
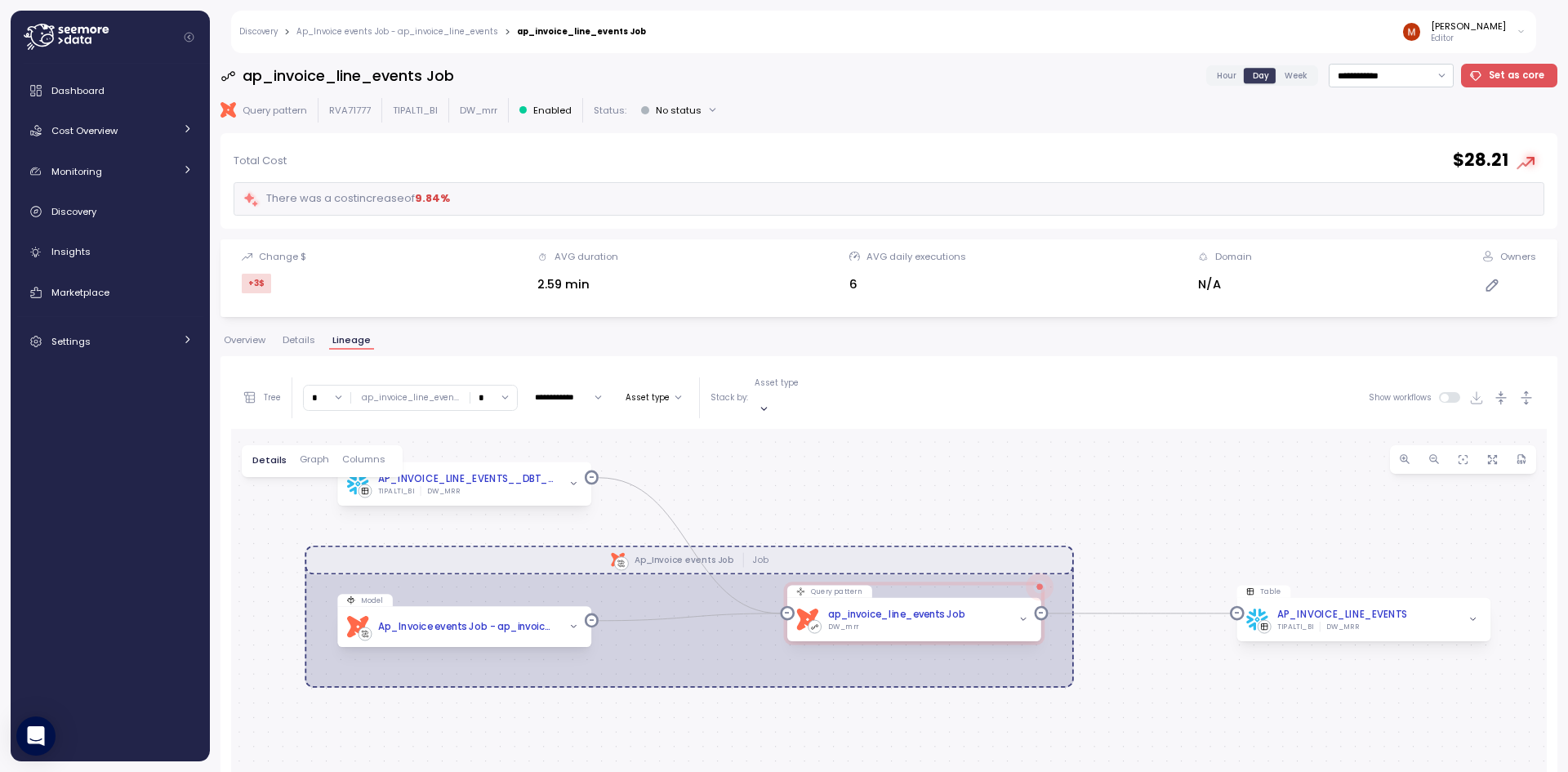
click at [719, 452] on div "dbt Ap_Invoice events Job Job View AP_INVOICE_LINE_EVENTS__DBT_TMP TIPALTI_BI D…" at bounding box center [889, 753] width 1316 height 647
